Goal: Information Seeking & Learning: Learn about a topic

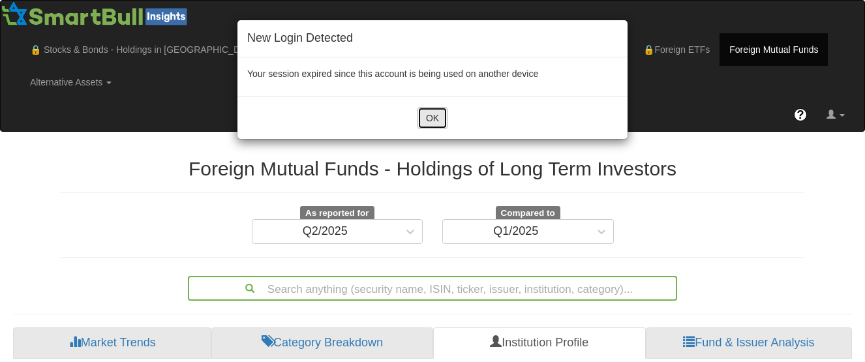
click at [431, 114] on button "OK" at bounding box center [432, 118] width 30 height 22
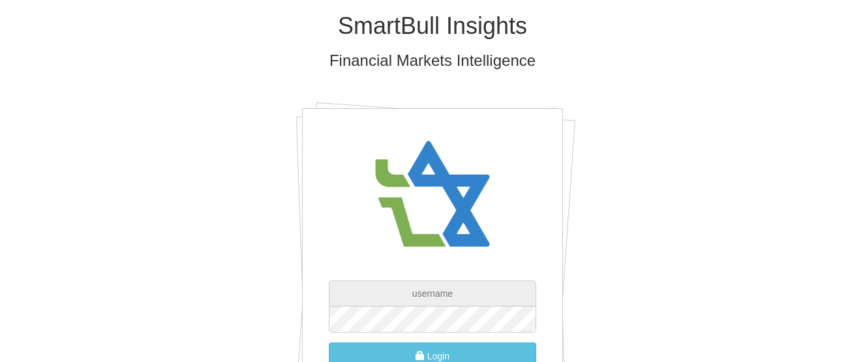
type input "[EMAIL_ADDRESS][PERSON_NAME][DOMAIN_NAME]"
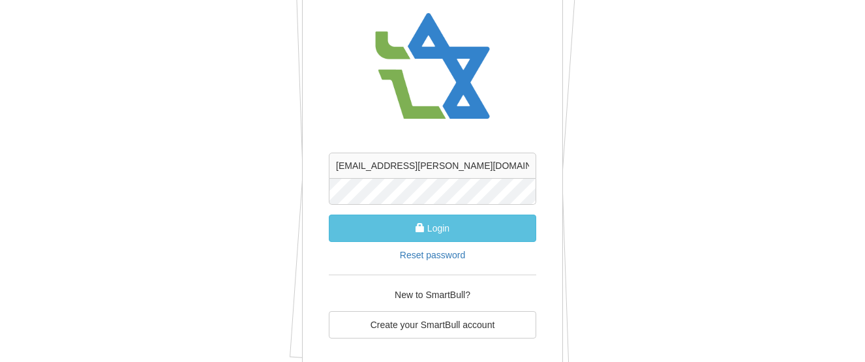
scroll to position [130, 0]
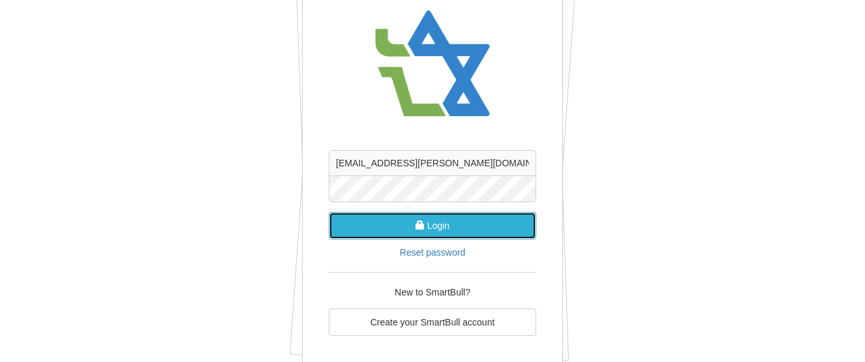
click at [469, 229] on button "Login" at bounding box center [432, 225] width 207 height 27
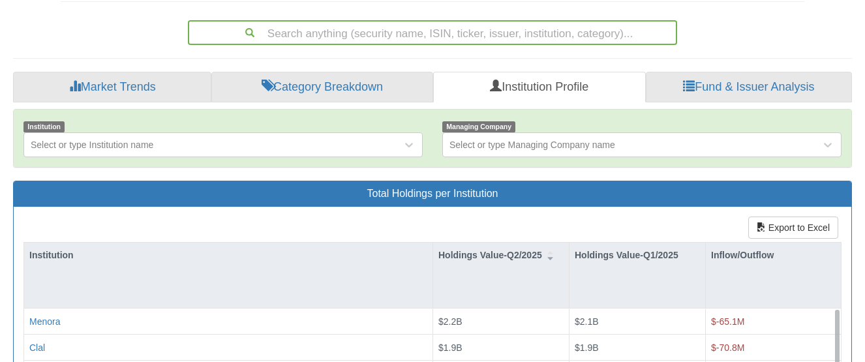
scroll to position [339, 0]
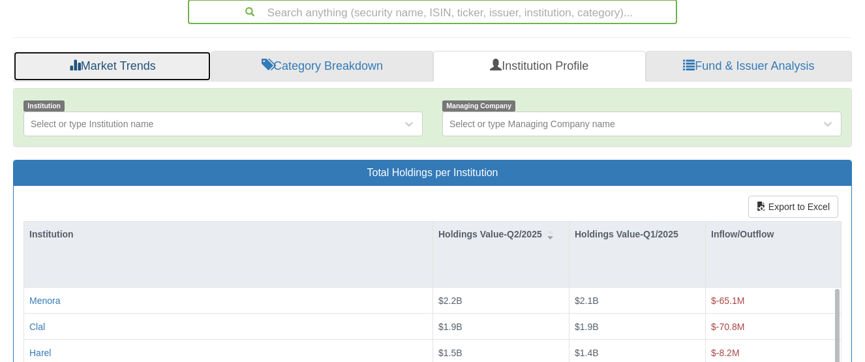
click at [109, 73] on link "Market Trends" at bounding box center [112, 66] width 198 height 31
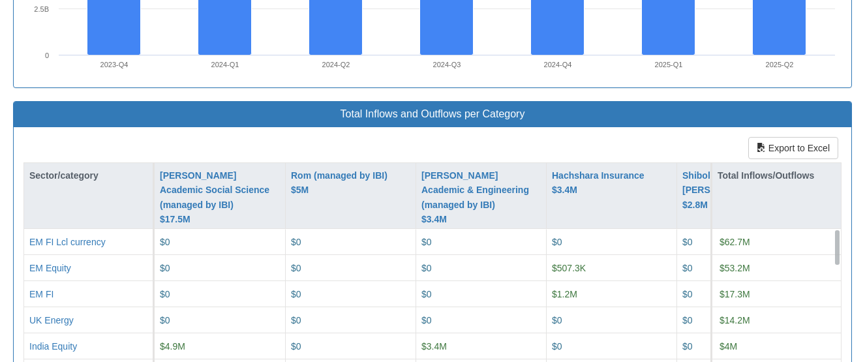
scroll to position [1450, 0]
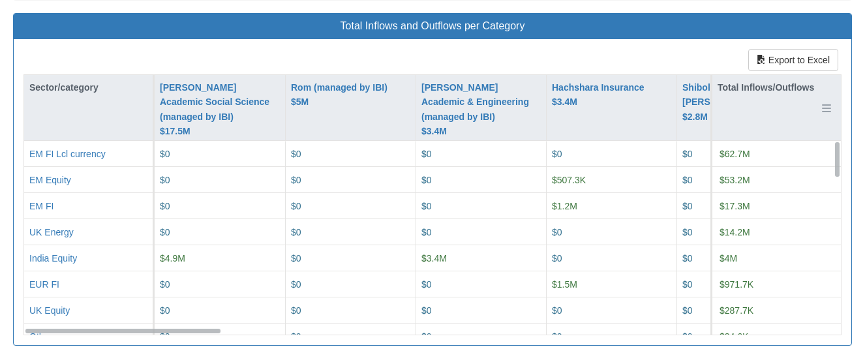
click at [773, 123] on div "Total Inflows/Outflows" at bounding box center [776, 107] width 128 height 65
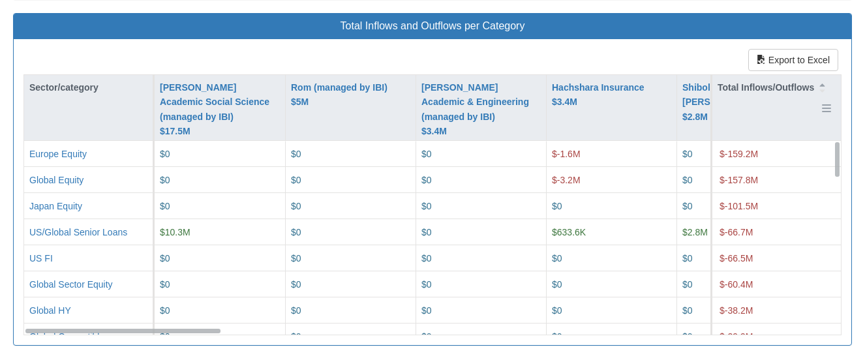
click at [773, 123] on div "Total Inflows/Outflows" at bounding box center [776, 107] width 128 height 65
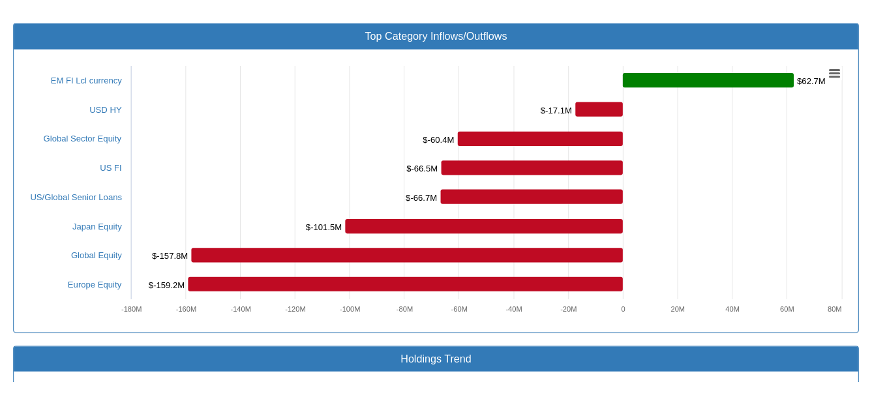
scroll to position [785, 0]
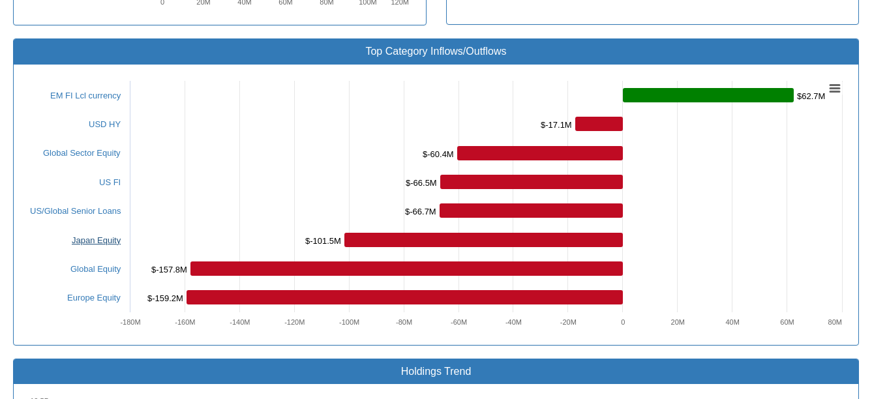
click at [102, 235] on link "Japan Equity" at bounding box center [96, 240] width 49 height 10
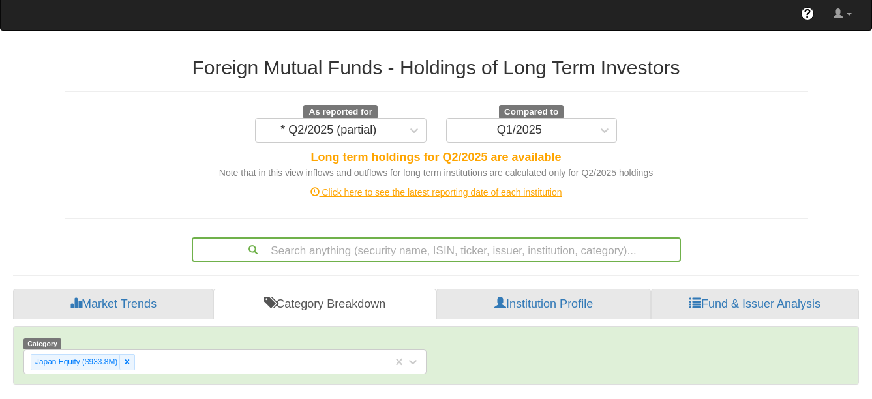
scroll to position [785, 0]
